Goal: Go to known website: Access a specific website the user already knows

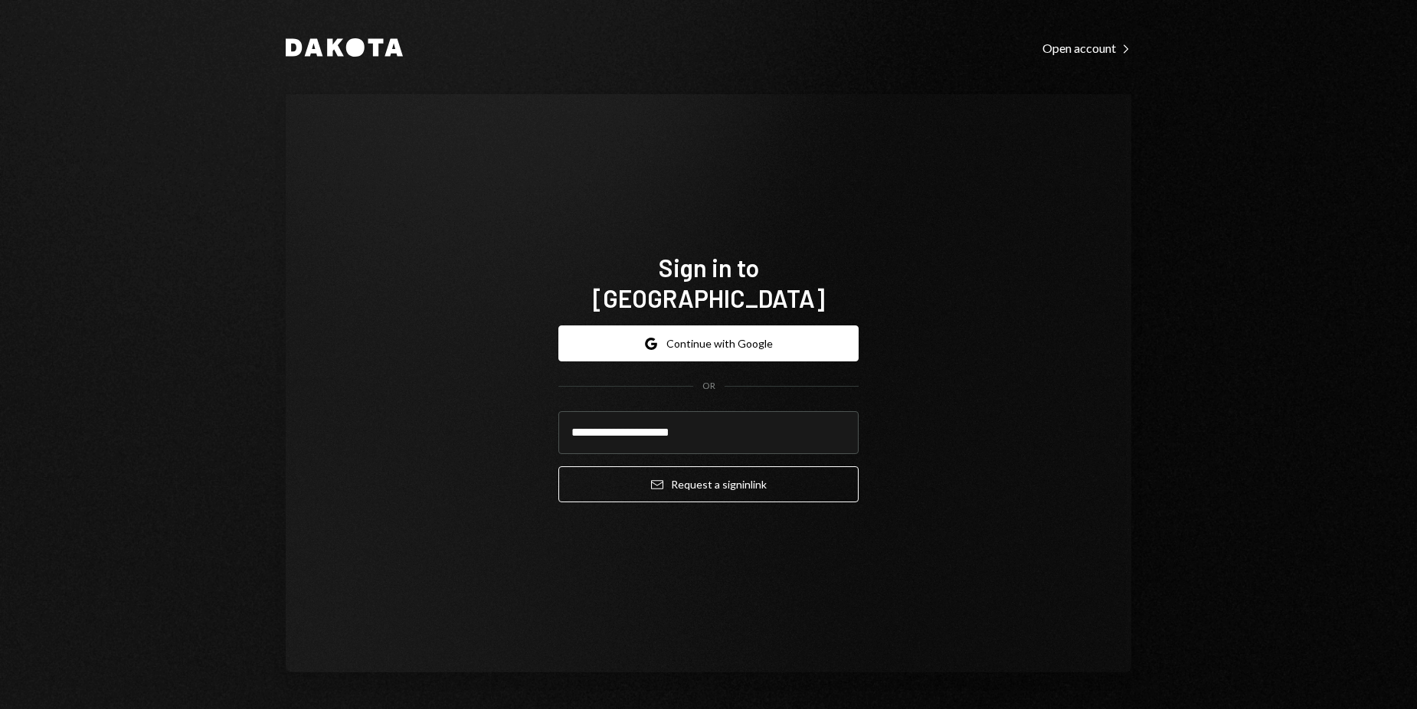
type input "**********"
click at [558, 466] on button "Email Request a sign in link" at bounding box center [708, 484] width 300 height 36
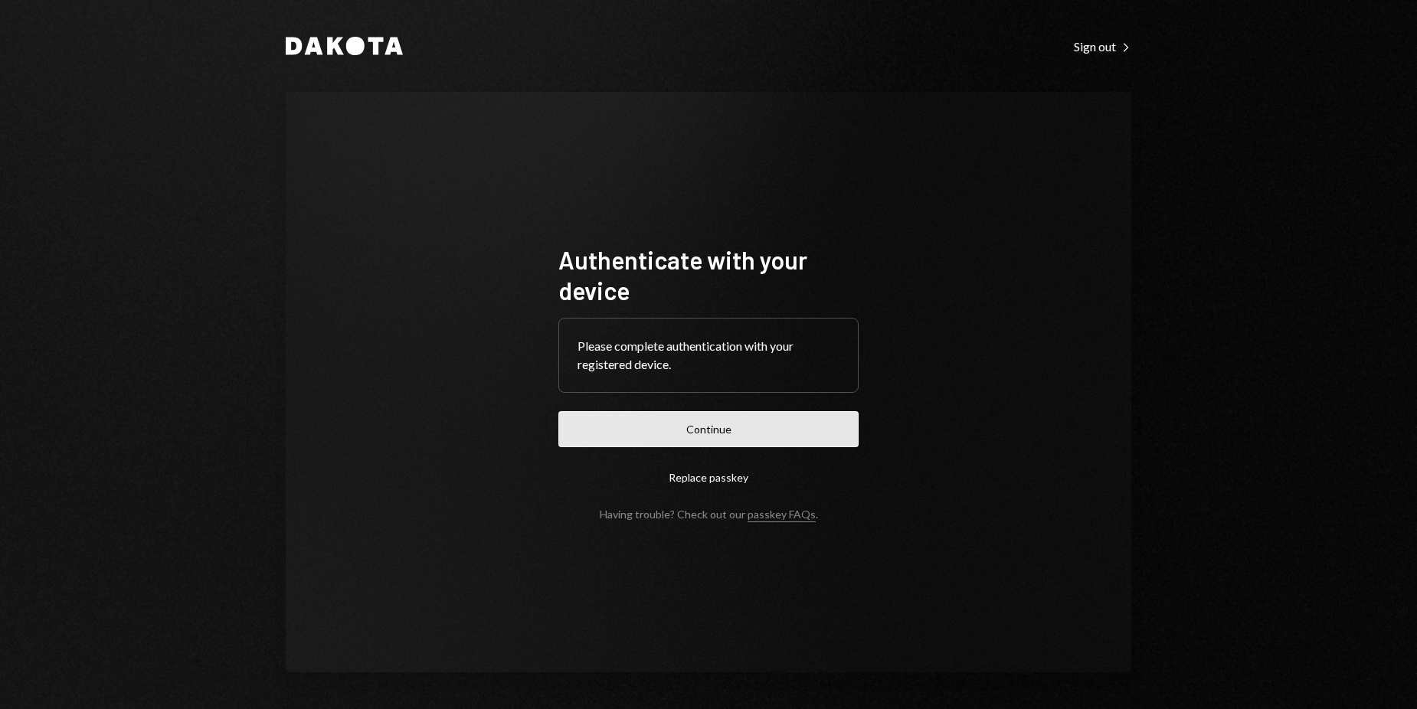
click at [743, 432] on button "Continue" at bounding box center [708, 429] width 300 height 36
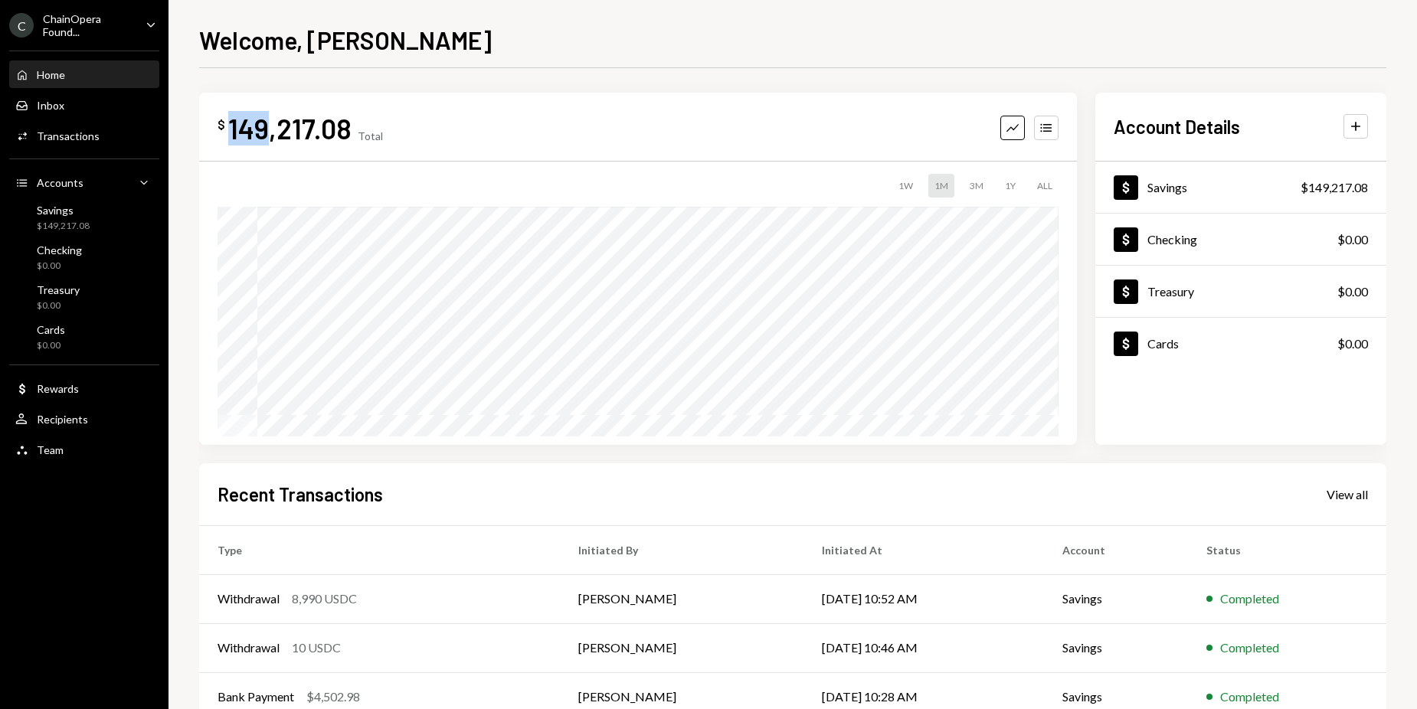
drag, startPoint x: 230, startPoint y: 129, endPoint x: 267, endPoint y: 129, distance: 37.5
click at [267, 129] on div "149,217.08" at bounding box center [289, 128] width 123 height 34
copy div "149"
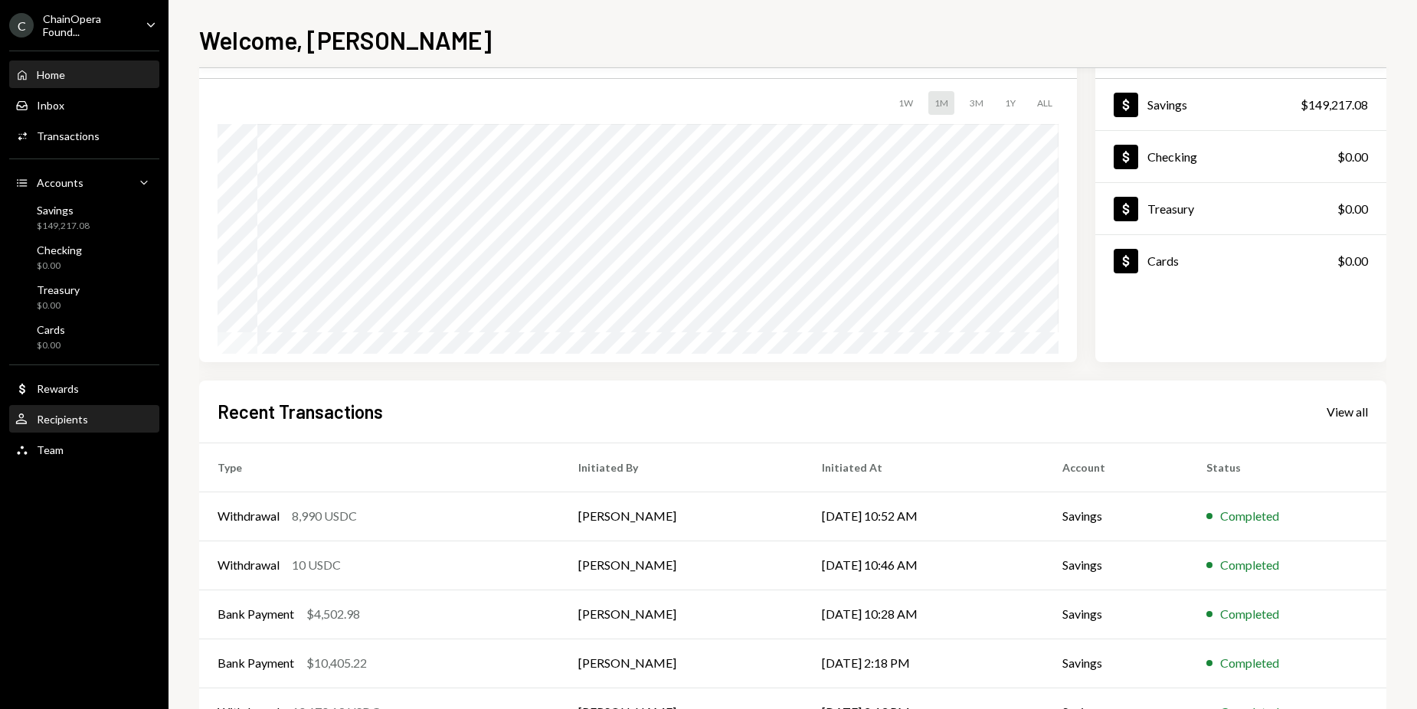
scroll to position [141, 0]
